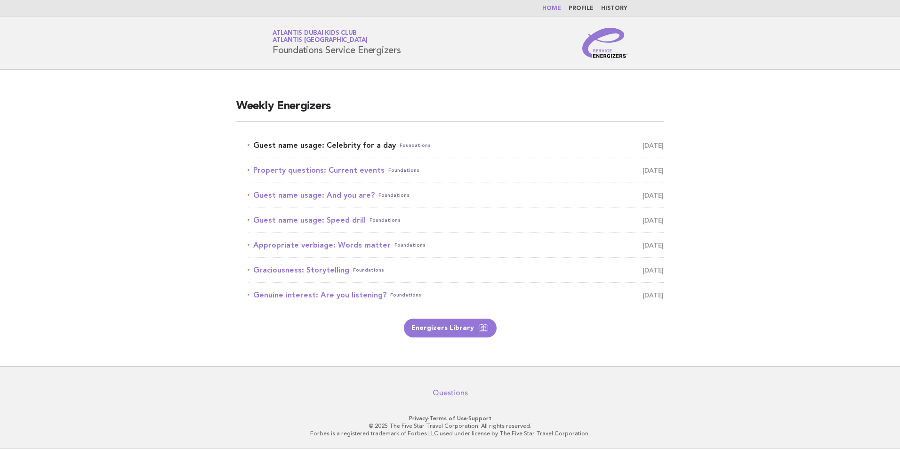
click at [400, 146] on span "Foundations" at bounding box center [415, 145] width 31 height 13
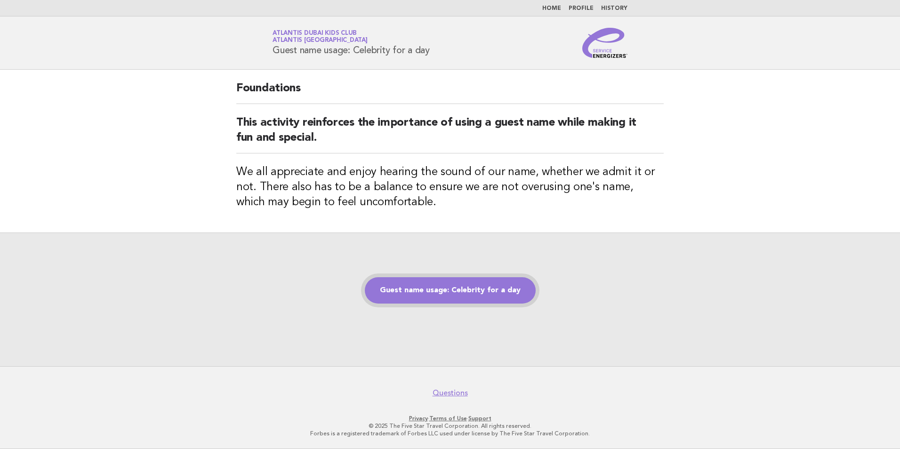
click at [470, 294] on link "Guest name usage: Celebrity for a day" at bounding box center [450, 290] width 171 height 26
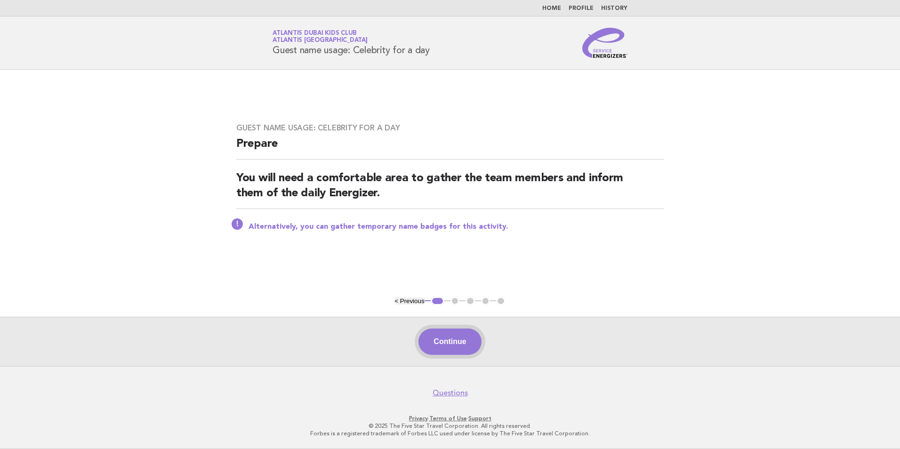
click at [435, 340] on button "Continue" at bounding box center [450, 342] width 63 height 26
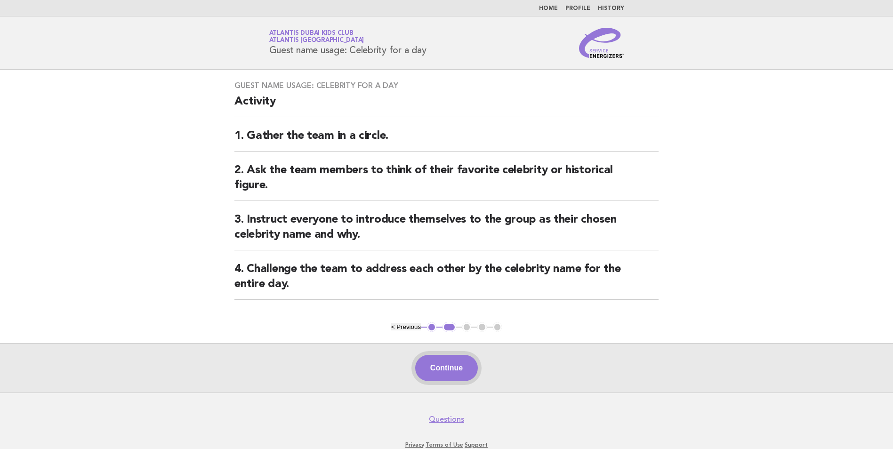
click at [442, 365] on button "Continue" at bounding box center [446, 368] width 63 height 26
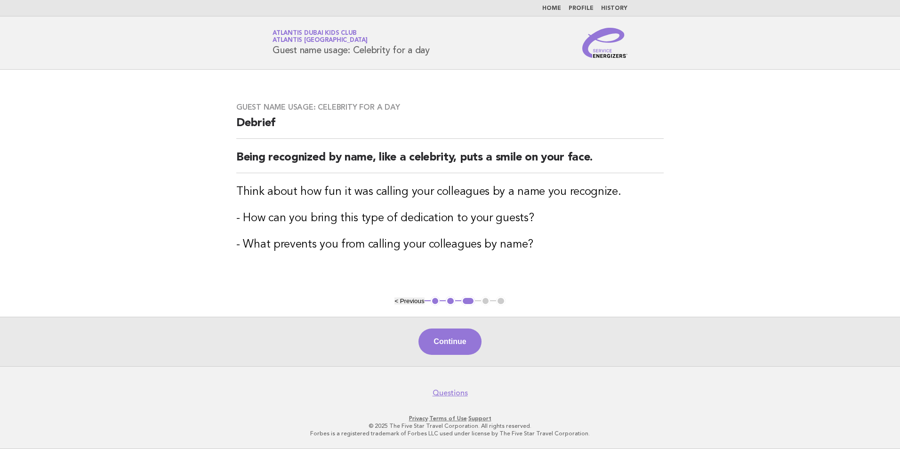
drag, startPoint x: 268, startPoint y: 45, endPoint x: 437, endPoint y: 53, distance: 168.3
click at [437, 53] on div "Service Energizers Atlantis Dubai Kids Club Atlantis [GEOGRAPHIC_DATA] Guest na…" at bounding box center [449, 43] width 381 height 30
drag, startPoint x: 652, startPoint y: 258, endPoint x: 641, endPoint y: 248, distance: 14.7
click at [652, 258] on div "Guest name usage: Celebrity for a day Debrief Being recognized by name, like a …" at bounding box center [450, 183] width 450 height 184
click at [461, 344] on button "Continue" at bounding box center [450, 342] width 63 height 26
